Goal: Transaction & Acquisition: Book appointment/travel/reservation

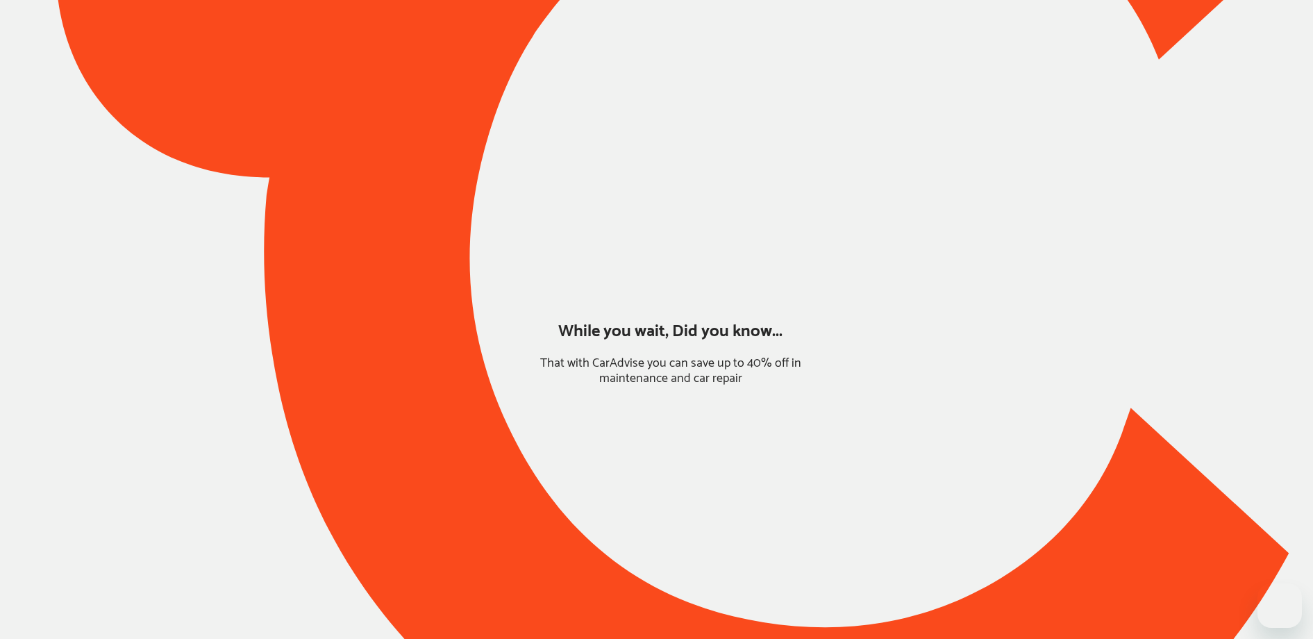
type input "*******"
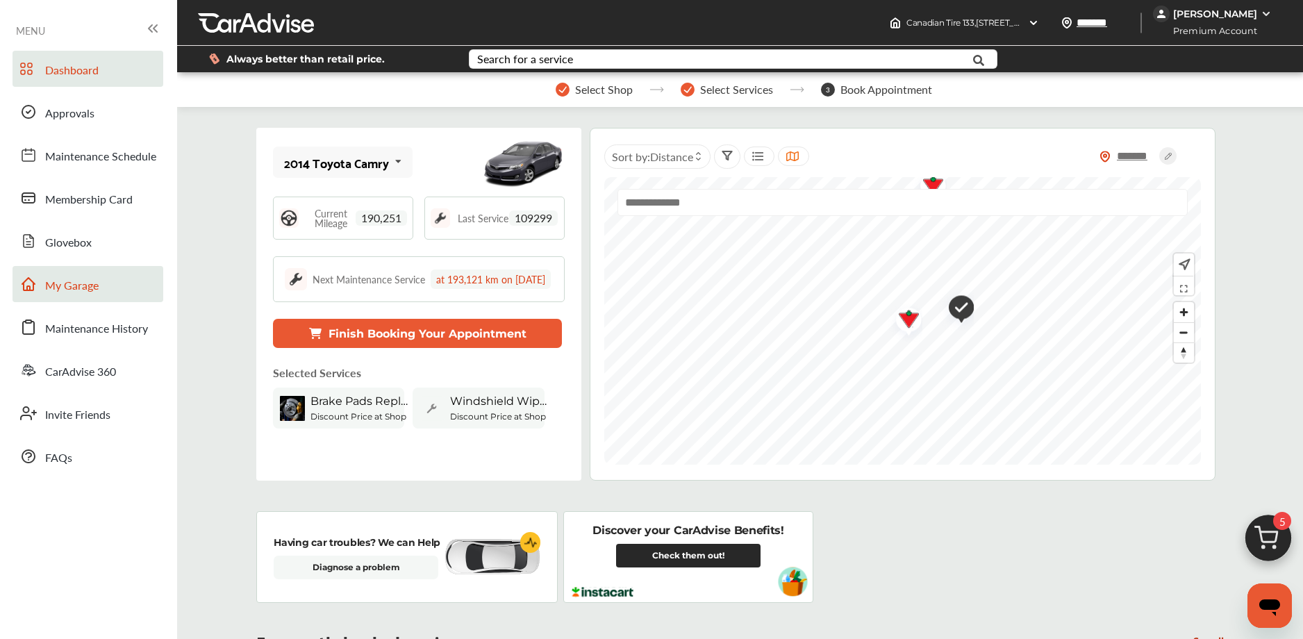
click at [126, 283] on link "My Garage" at bounding box center [88, 284] width 151 height 36
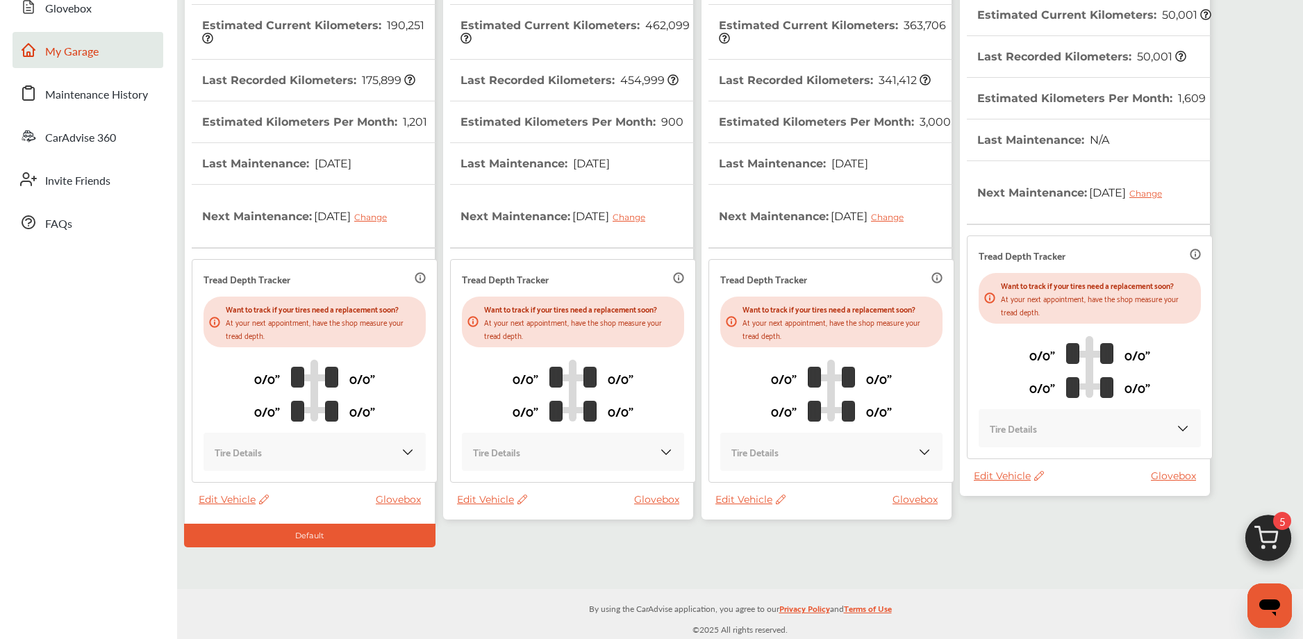
scroll to position [219, 0]
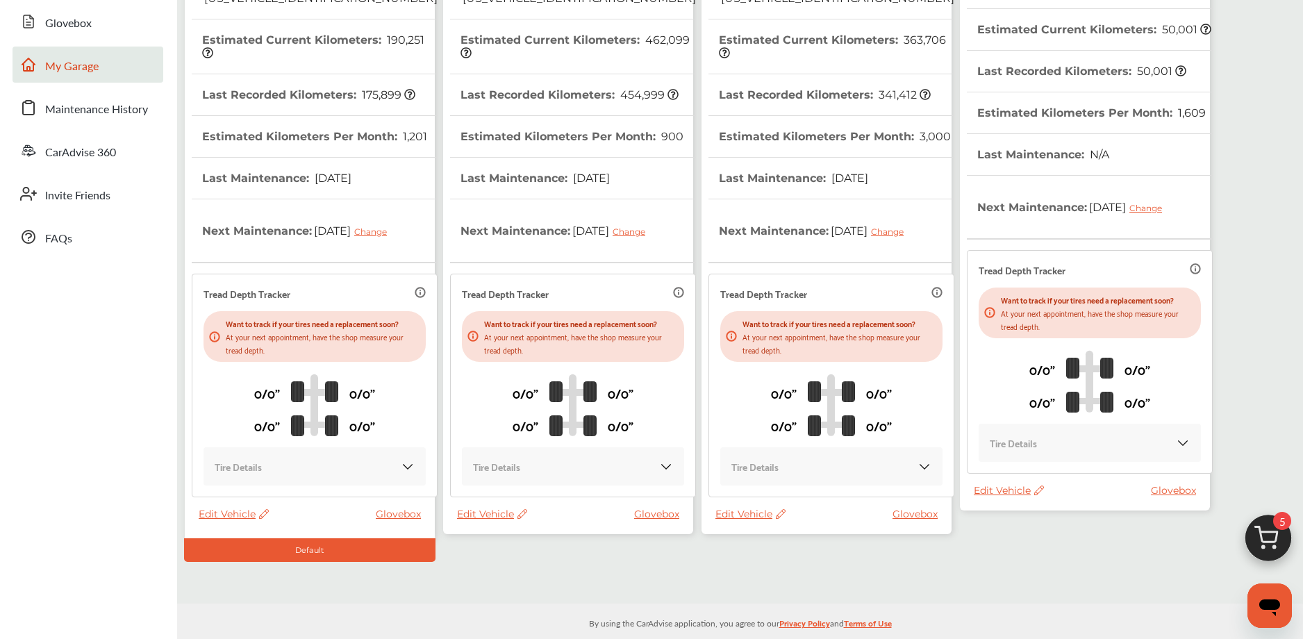
click at [1072, 200] on th "Next Maintenance : [DATE] Change" at bounding box center [1074, 207] width 195 height 63
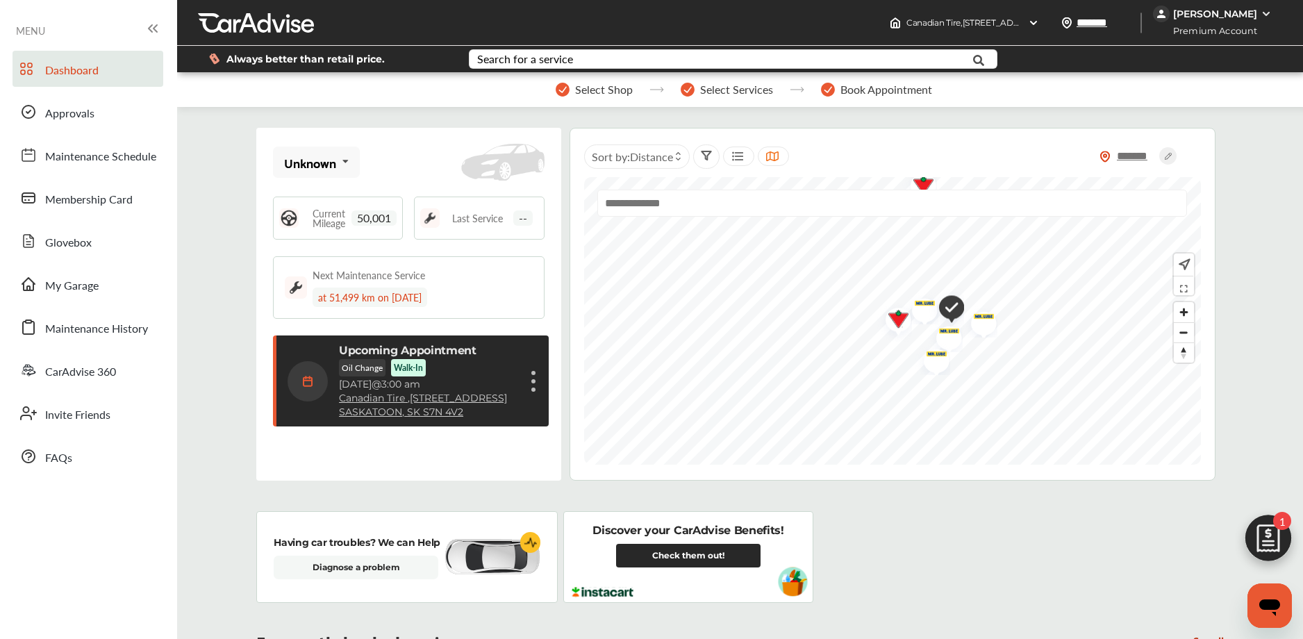
click at [533, 392] on figure at bounding box center [533, 390] width 4 height 4
click at [443, 423] on li "Cancel appointment" at bounding box center [463, 414] width 147 height 24
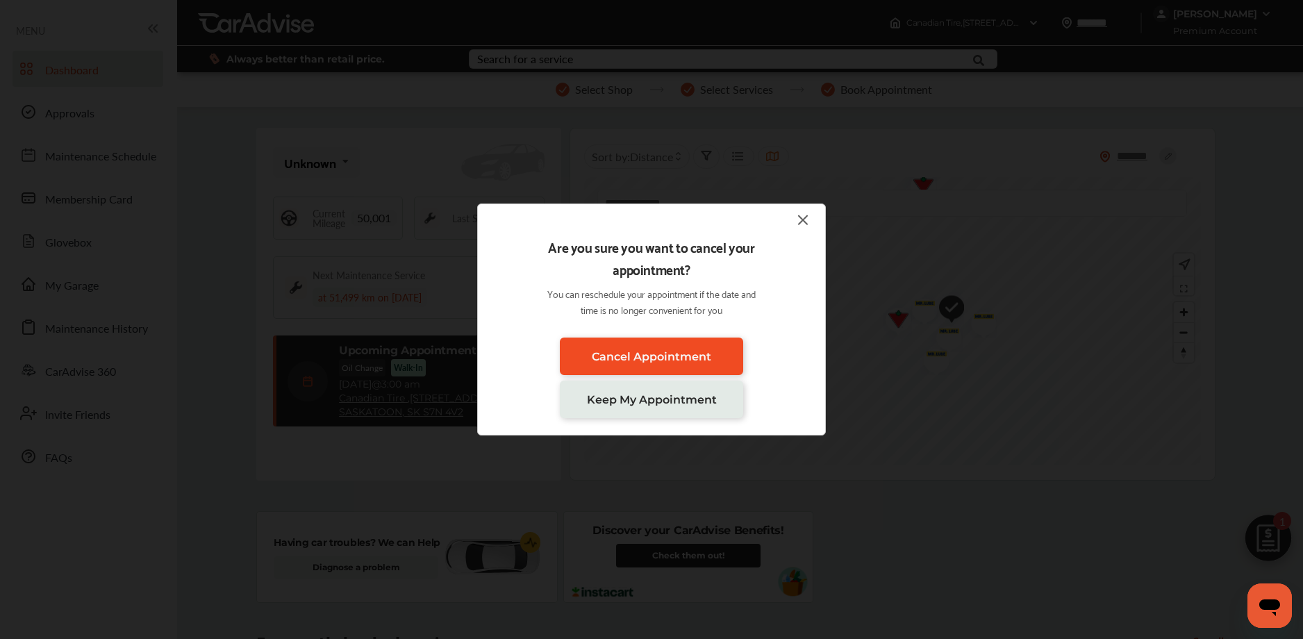
click at [685, 347] on link "Cancel Appointment" at bounding box center [651, 357] width 183 height 38
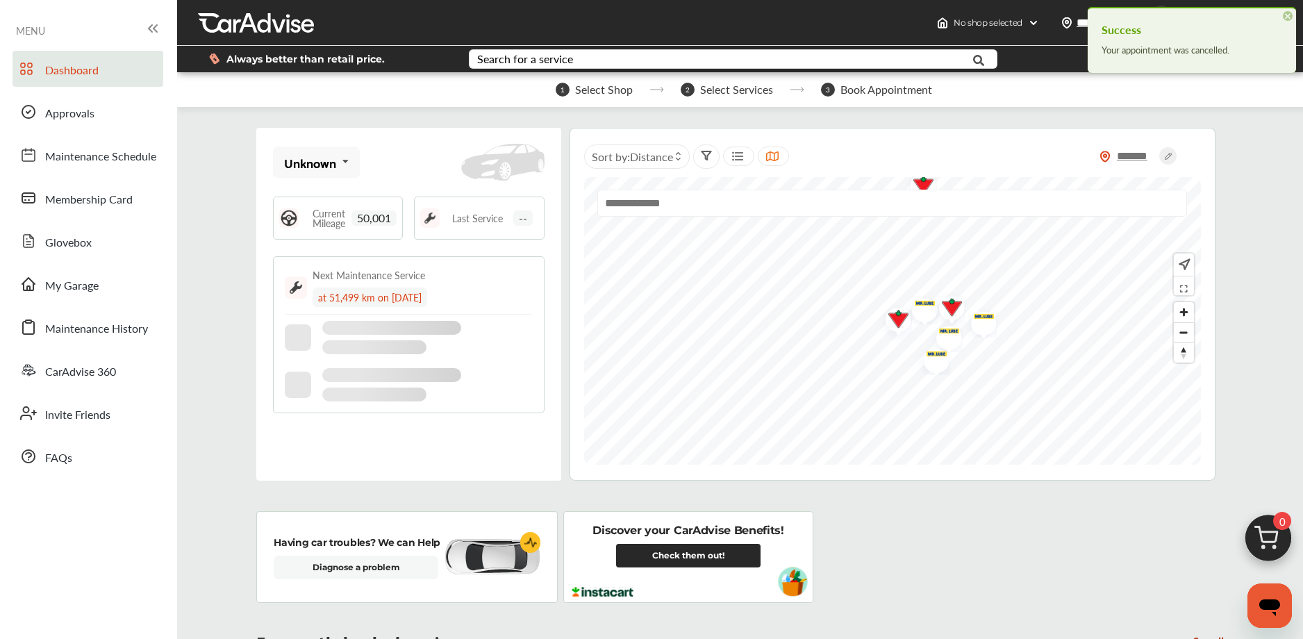
click at [1261, 528] on img at bounding box center [1268, 541] width 67 height 67
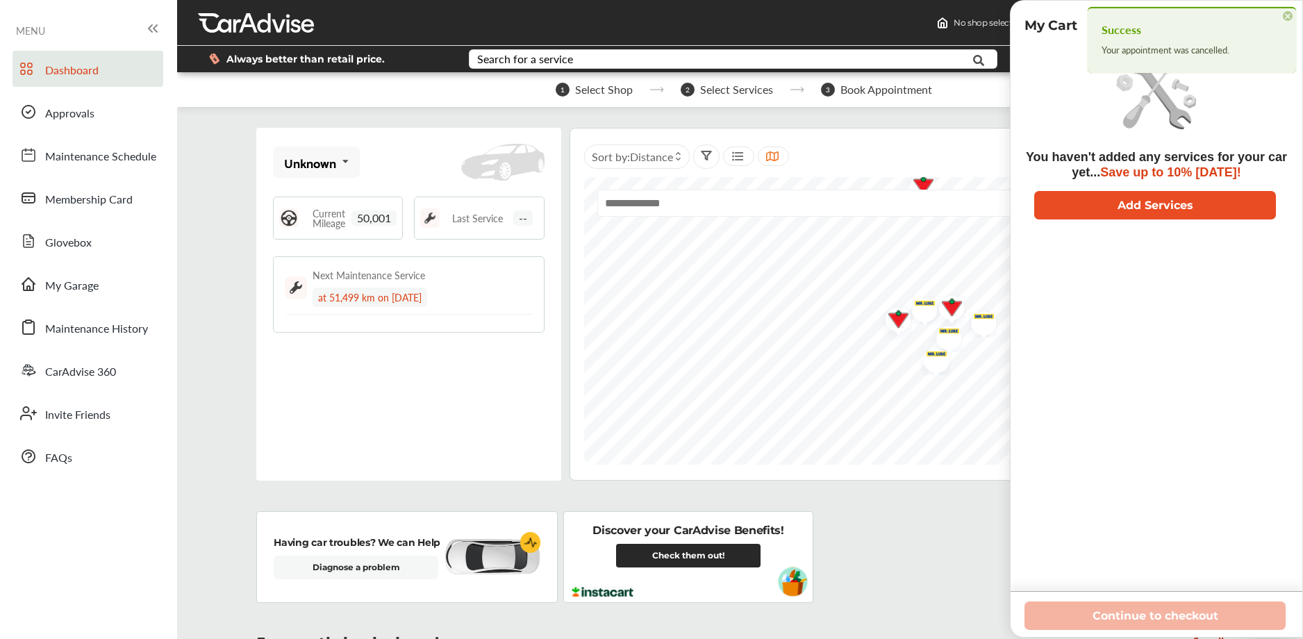
click at [1119, 208] on button "Add Services" at bounding box center [1155, 205] width 242 height 28
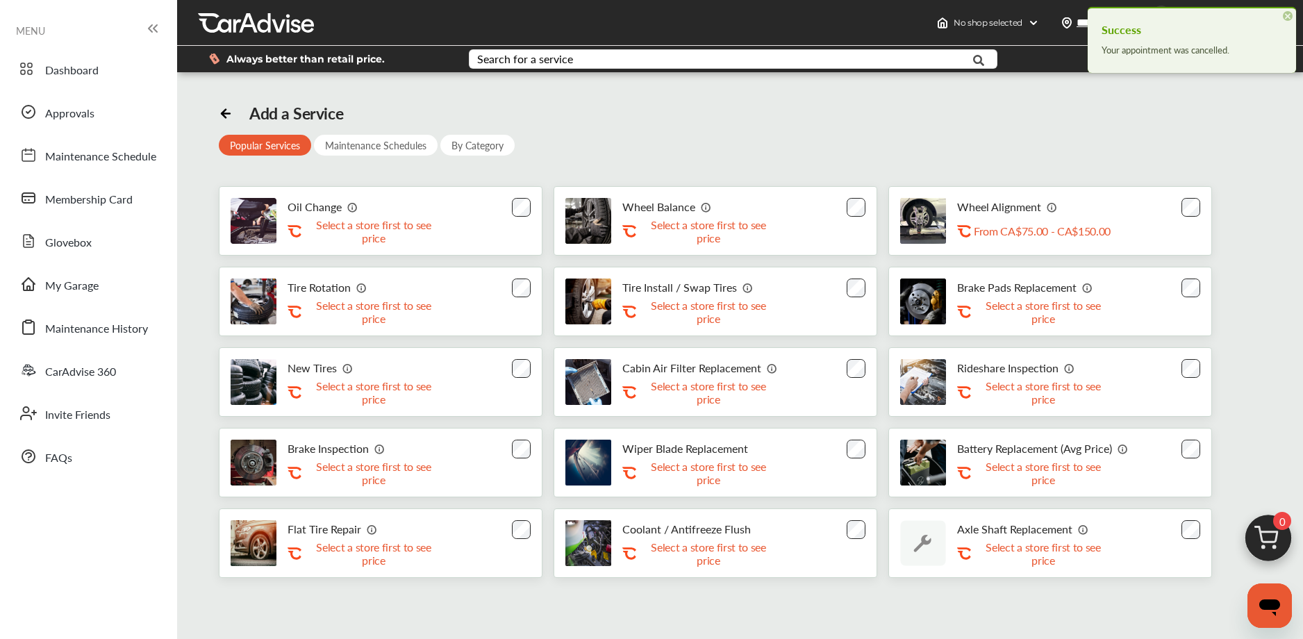
click at [506, 203] on div "Oil Change .st0{fill:#FA4A1C;} Select a store first to see price" at bounding box center [381, 220] width 324 height 69
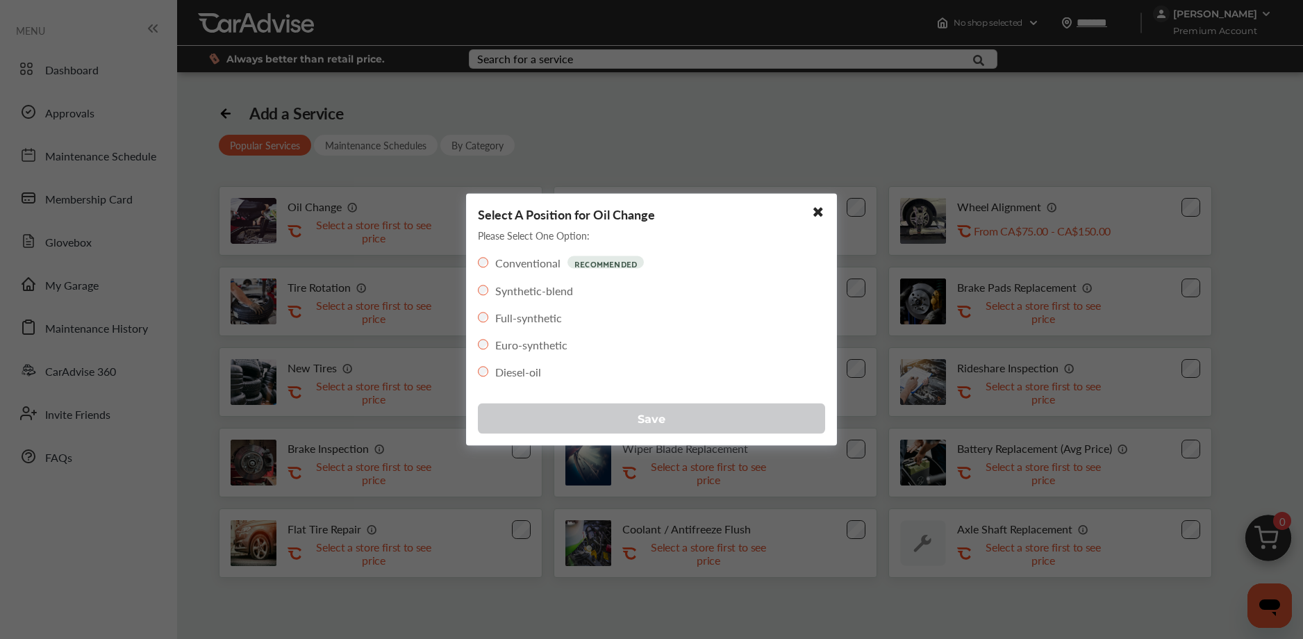
click at [552, 417] on button "Save" at bounding box center [651, 418] width 347 height 31
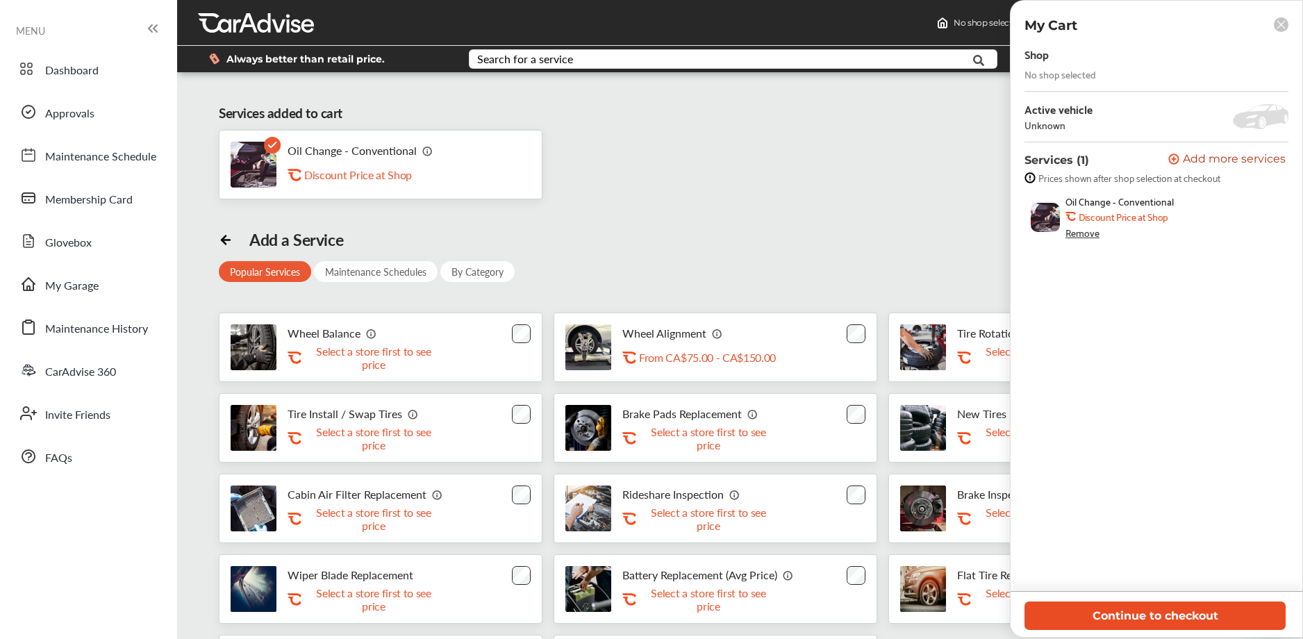
click at [1101, 609] on button "Continue to checkout" at bounding box center [1154, 615] width 261 height 28
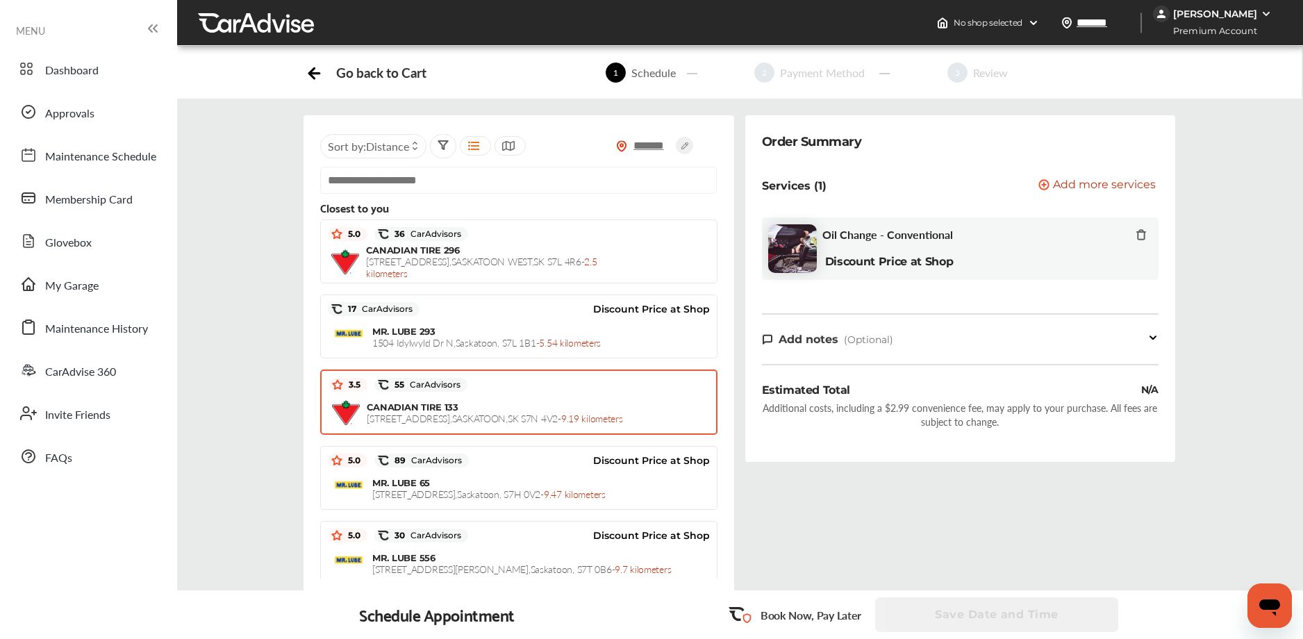
click at [485, 419] on div "CANADIAN TIRE [STREET_ADDRESS] - 9.19 kilometers" at bounding box center [496, 412] width 258 height 23
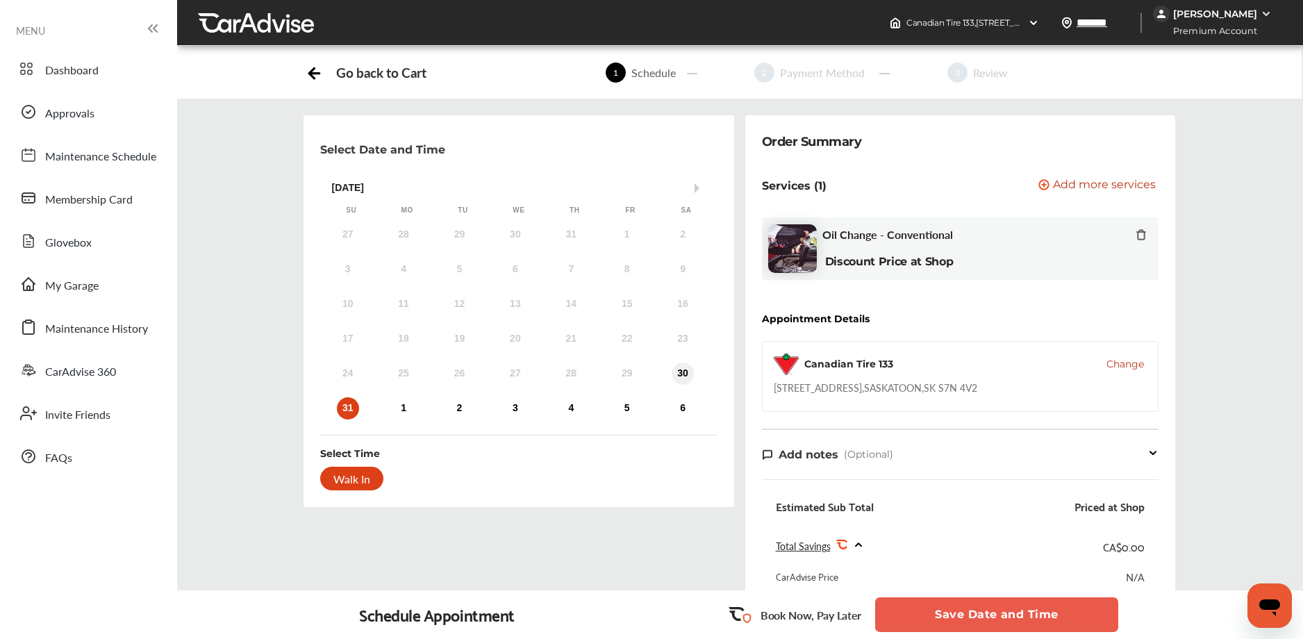
click at [684, 368] on div "30" at bounding box center [683, 374] width 22 height 22
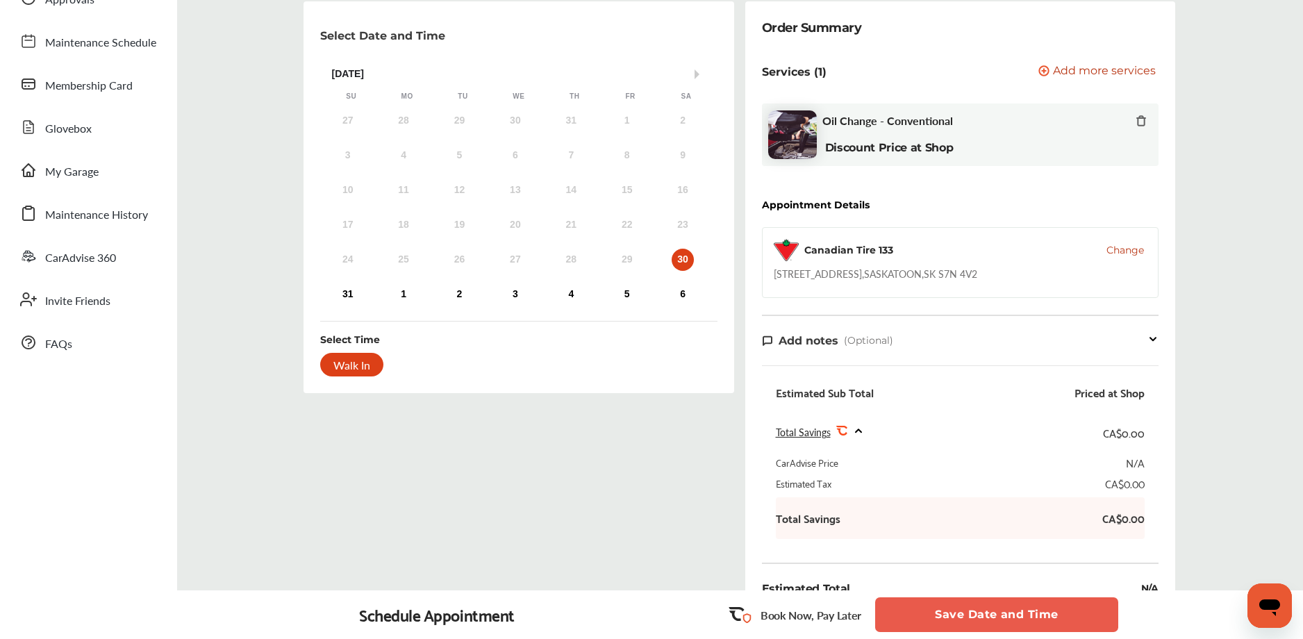
scroll to position [131, 0]
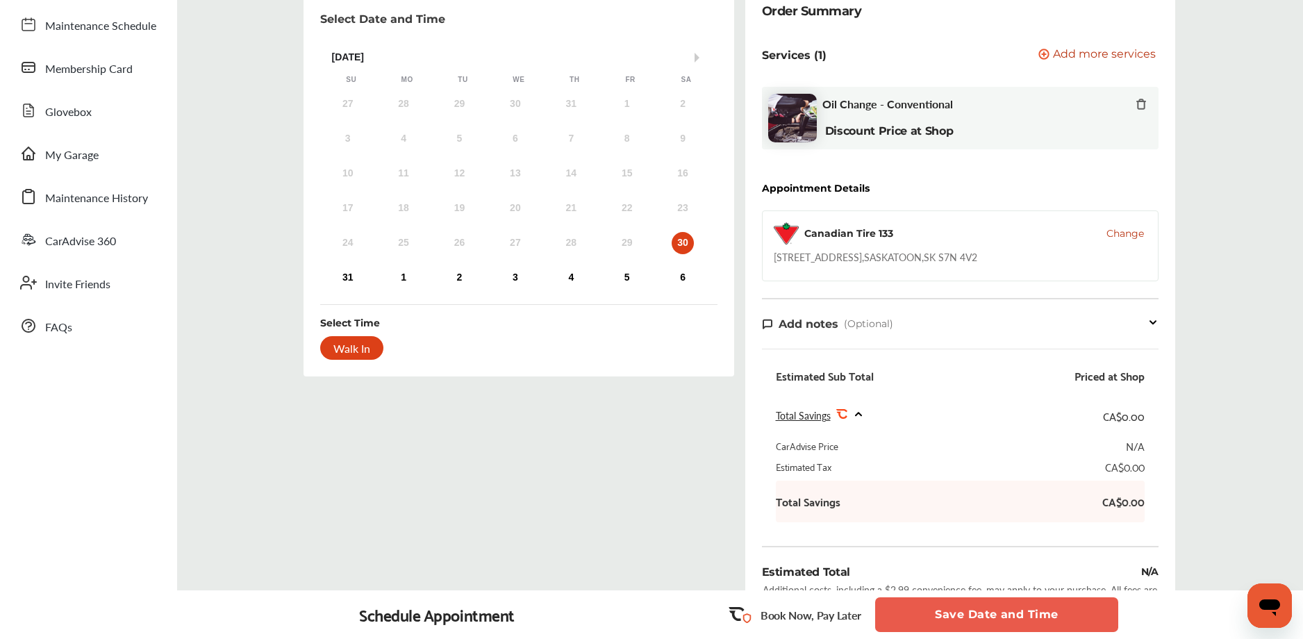
click at [904, 605] on button "Save Date and Time" at bounding box center [996, 614] width 243 height 35
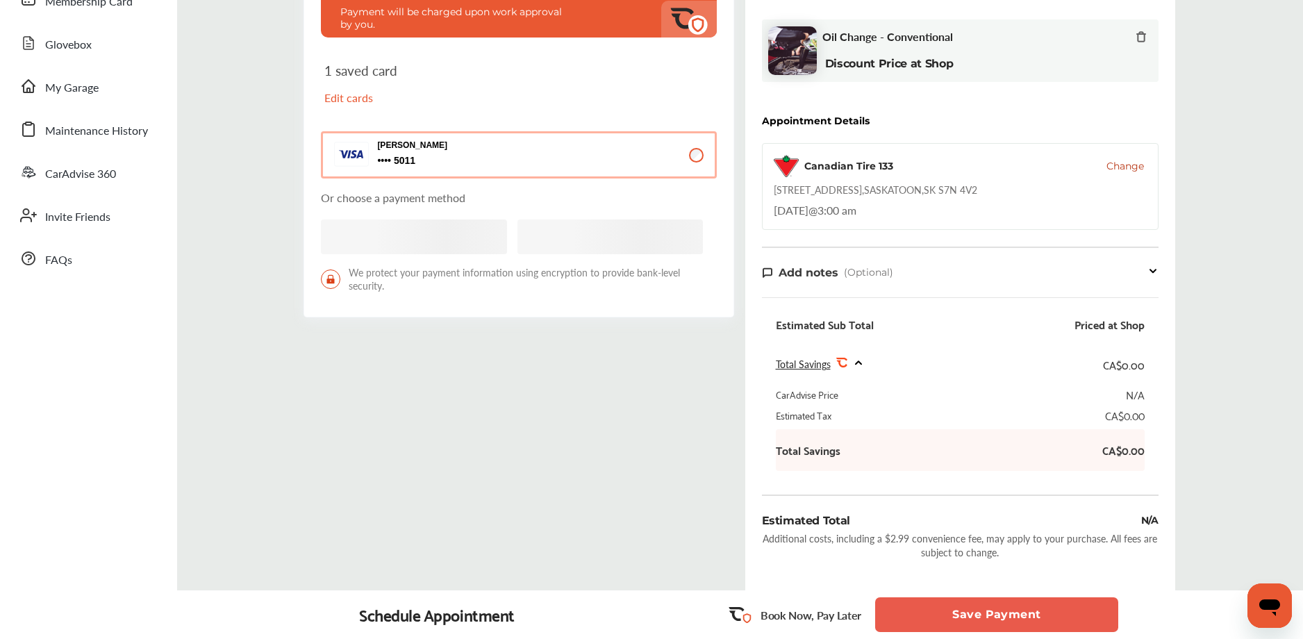
scroll to position [369, 0]
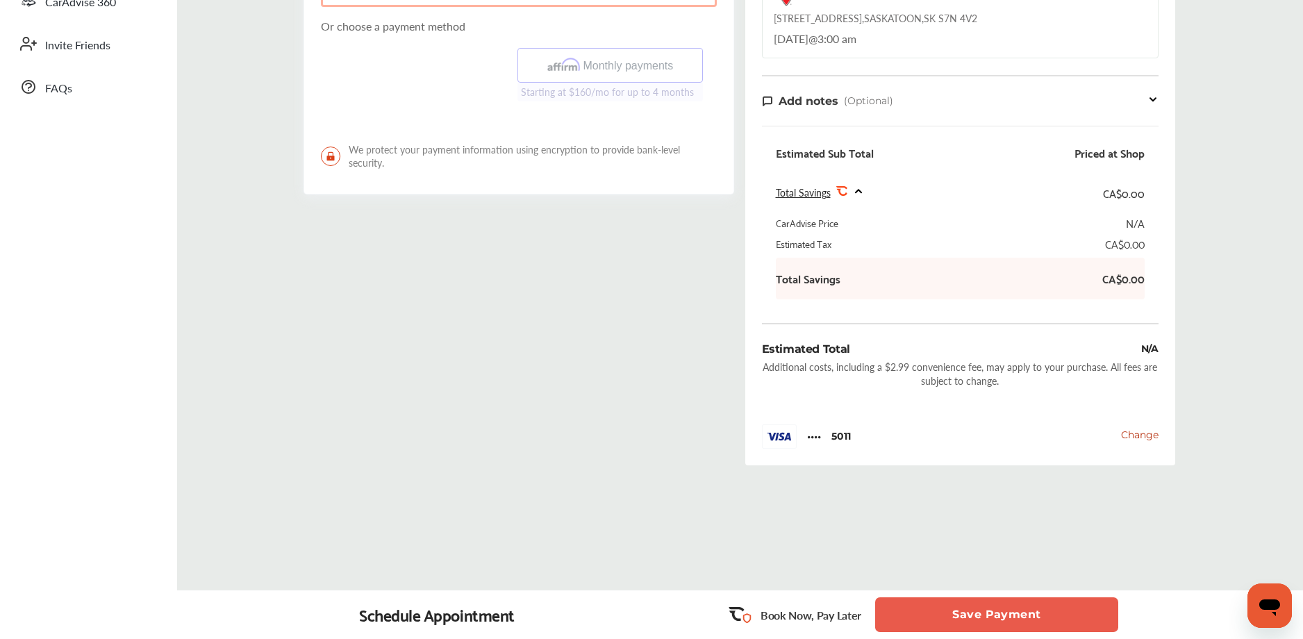
click at [982, 611] on button "Save Payment" at bounding box center [996, 614] width 243 height 35
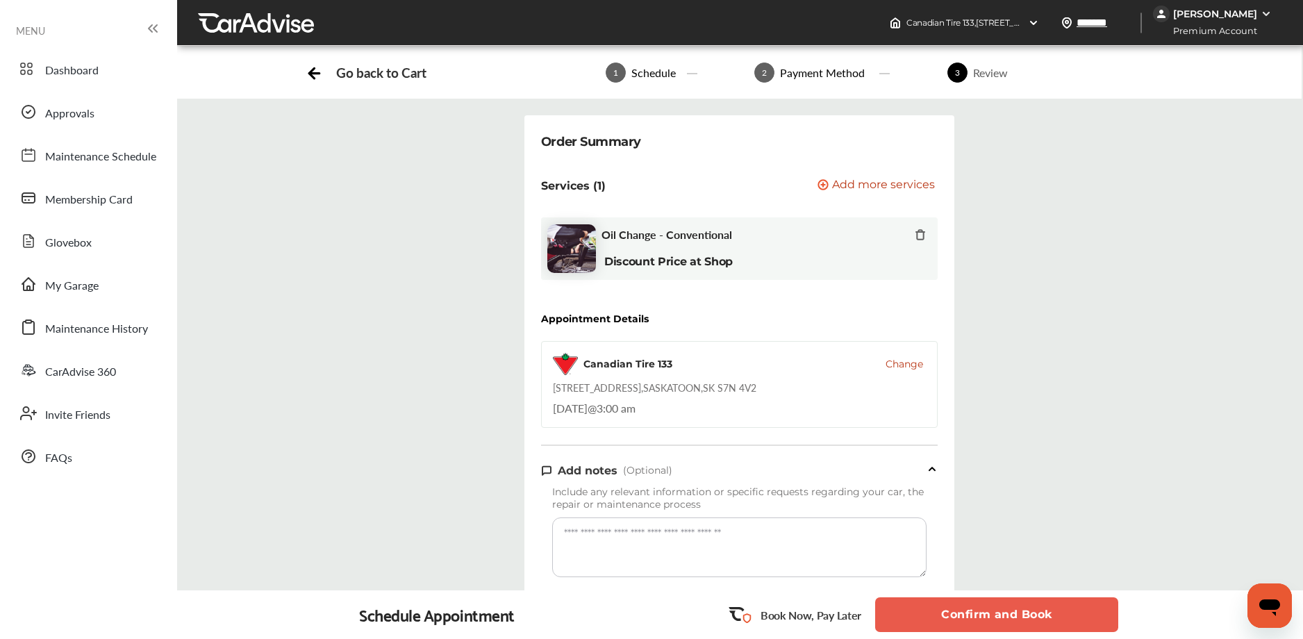
click at [981, 596] on div "Book Now, Pay Later Confirm and Book" at bounding box center [921, 615] width 399 height 38
click at [983, 599] on button "Confirm and Book" at bounding box center [996, 614] width 243 height 35
